Goal: Task Accomplishment & Management: Manage account settings

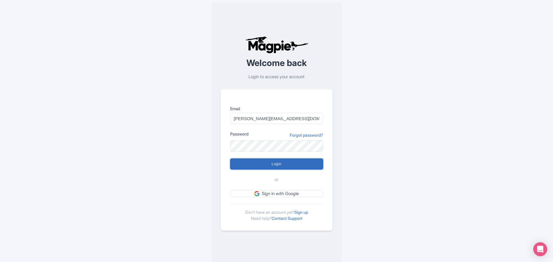
click at [283, 162] on input "Login" at bounding box center [276, 163] width 93 height 11
type input "Logging in..."
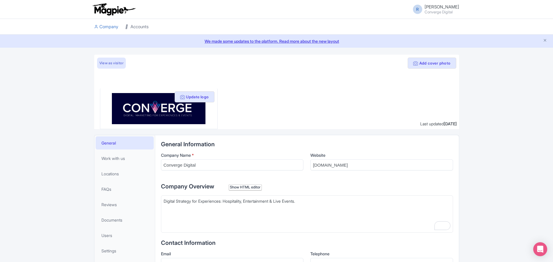
click at [140, 28] on link "Accounts" at bounding box center [136, 27] width 23 height 16
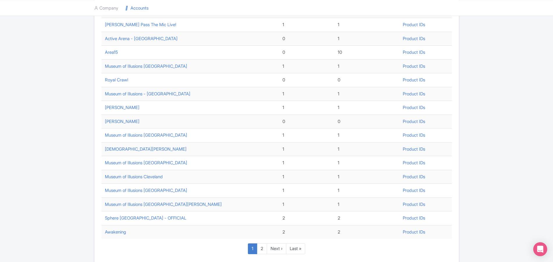
scroll to position [166, 0]
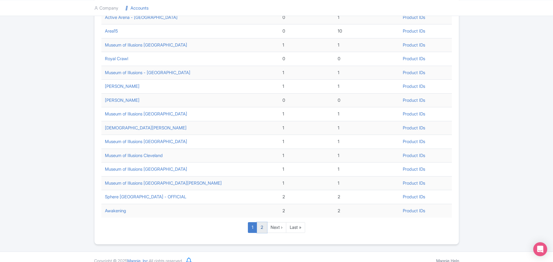
click at [261, 229] on link "2" at bounding box center [262, 227] width 10 height 11
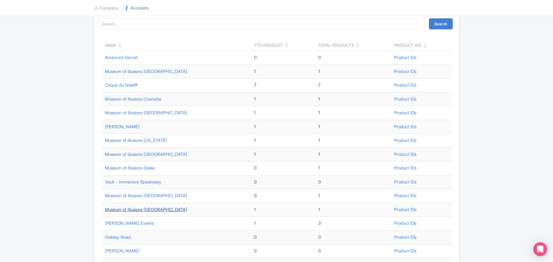
scroll to position [73, 0]
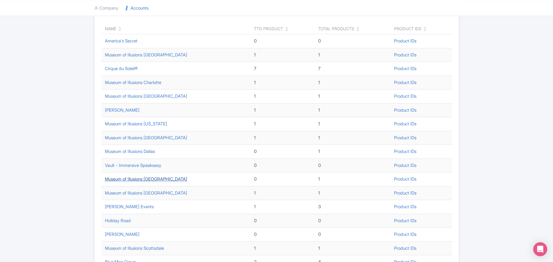
click at [151, 178] on link "Museum of Illusions Houston" at bounding box center [146, 179] width 82 height 6
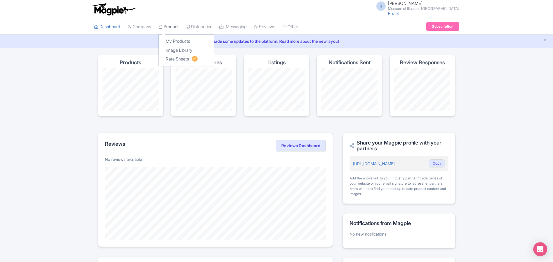
click at [170, 25] on link "Product" at bounding box center [168, 27] width 20 height 16
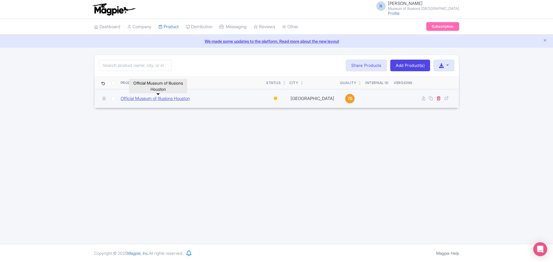
click at [162, 100] on link "Official Museum of Illusions Houston" at bounding box center [155, 98] width 69 height 7
click at [275, 100] on div at bounding box center [275, 97] width 3 height 3
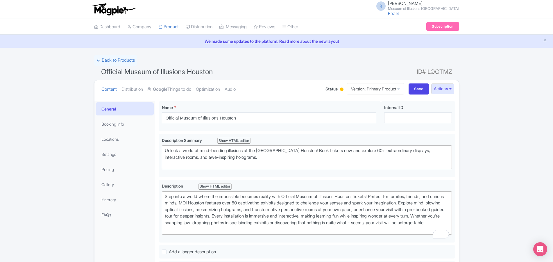
click at [340, 90] on div at bounding box center [341, 88] width 3 height 3
click at [325, 101] on div "Active" at bounding box center [327, 99] width 34 height 11
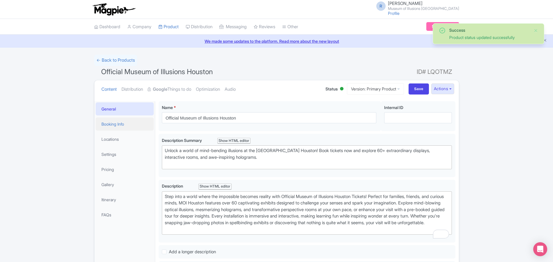
click at [134, 124] on link "Booking Info" at bounding box center [125, 123] width 58 height 13
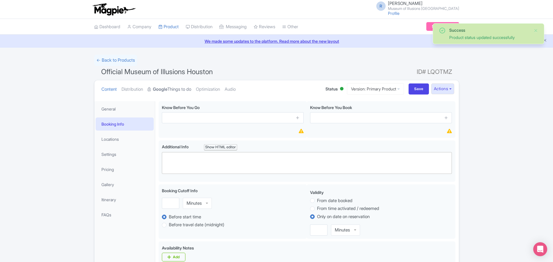
click at [159, 88] on strong "Google" at bounding box center [160, 89] width 15 height 7
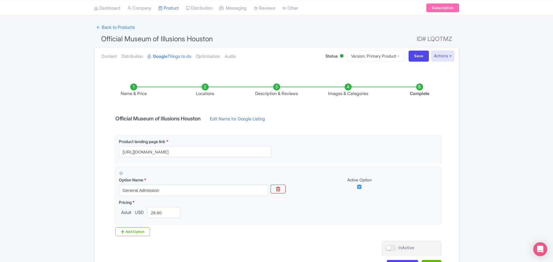
scroll to position [61, 0]
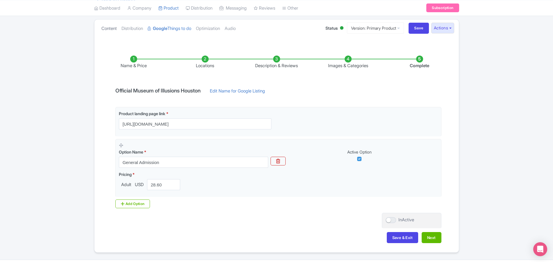
click at [112, 30] on link "Content" at bounding box center [108, 28] width 15 height 18
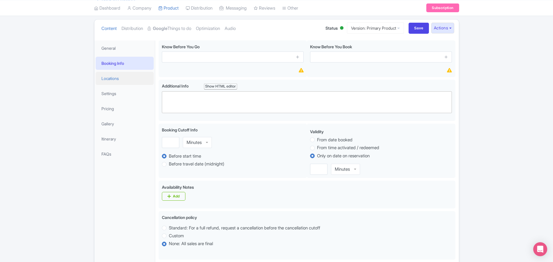
click at [117, 78] on link "Locations" at bounding box center [125, 78] width 58 height 13
click at [120, 67] on link "Booking Info" at bounding box center [125, 63] width 58 height 13
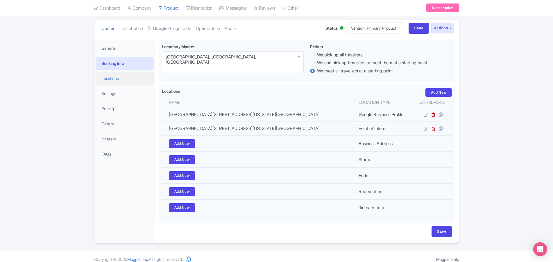
click at [119, 83] on link "Locations" at bounding box center [125, 78] width 58 height 13
click at [122, 91] on link "Settings" at bounding box center [125, 93] width 58 height 13
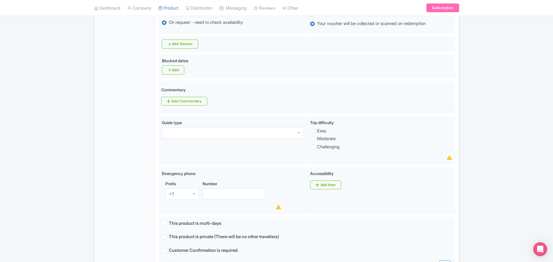
scroll to position [58, 0]
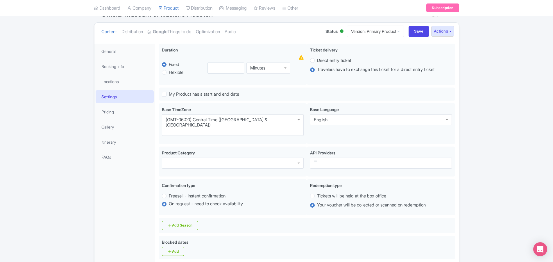
click at [120, 119] on li "Gallery" at bounding box center [124, 126] width 60 height 15
click at [121, 112] on link "Pricing" at bounding box center [125, 111] width 58 height 13
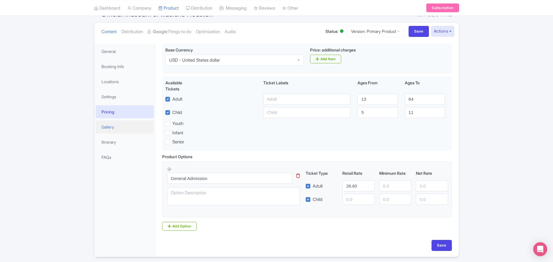
click at [118, 129] on link "Gallery" at bounding box center [125, 126] width 58 height 13
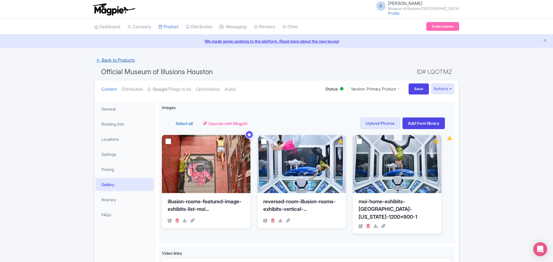
click at [117, 59] on link "← Back to Products" at bounding box center [115, 60] width 43 height 11
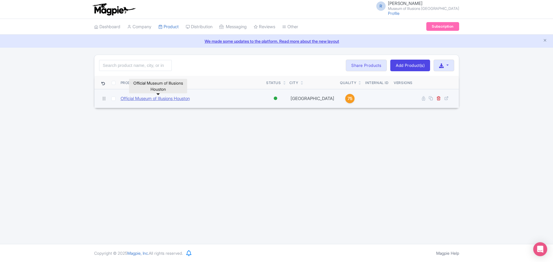
click at [164, 100] on link "Official Museum of Illusions Houston" at bounding box center [155, 98] width 69 height 7
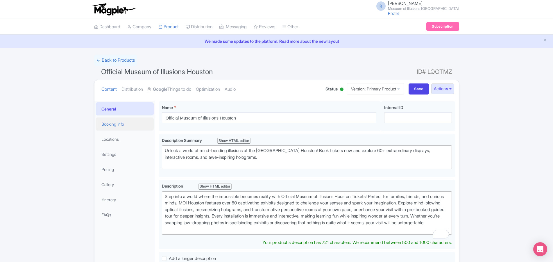
click at [130, 121] on link "Booking Info" at bounding box center [125, 123] width 58 height 13
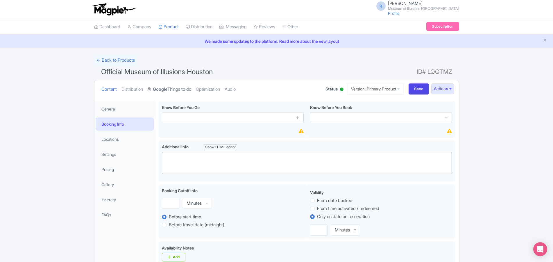
click at [174, 92] on link "Google Things to do" at bounding box center [170, 89] width 44 height 18
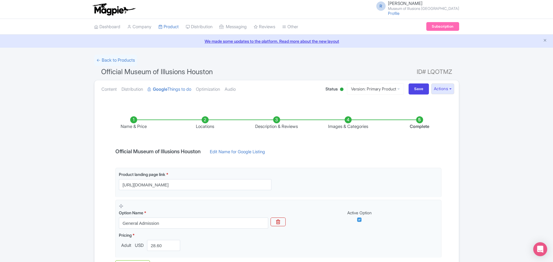
scroll to position [76, 0]
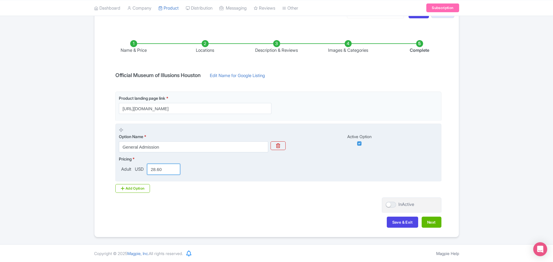
click at [164, 169] on input "28.60" at bounding box center [163, 169] width 33 height 11
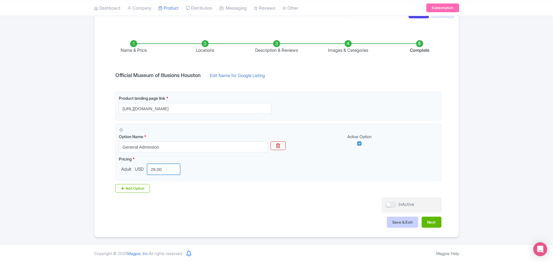
type input "28.00"
click at [413, 224] on button "Save & Exit" at bounding box center [402, 222] width 31 height 11
